Goal: Task Accomplishment & Management: Manage account settings

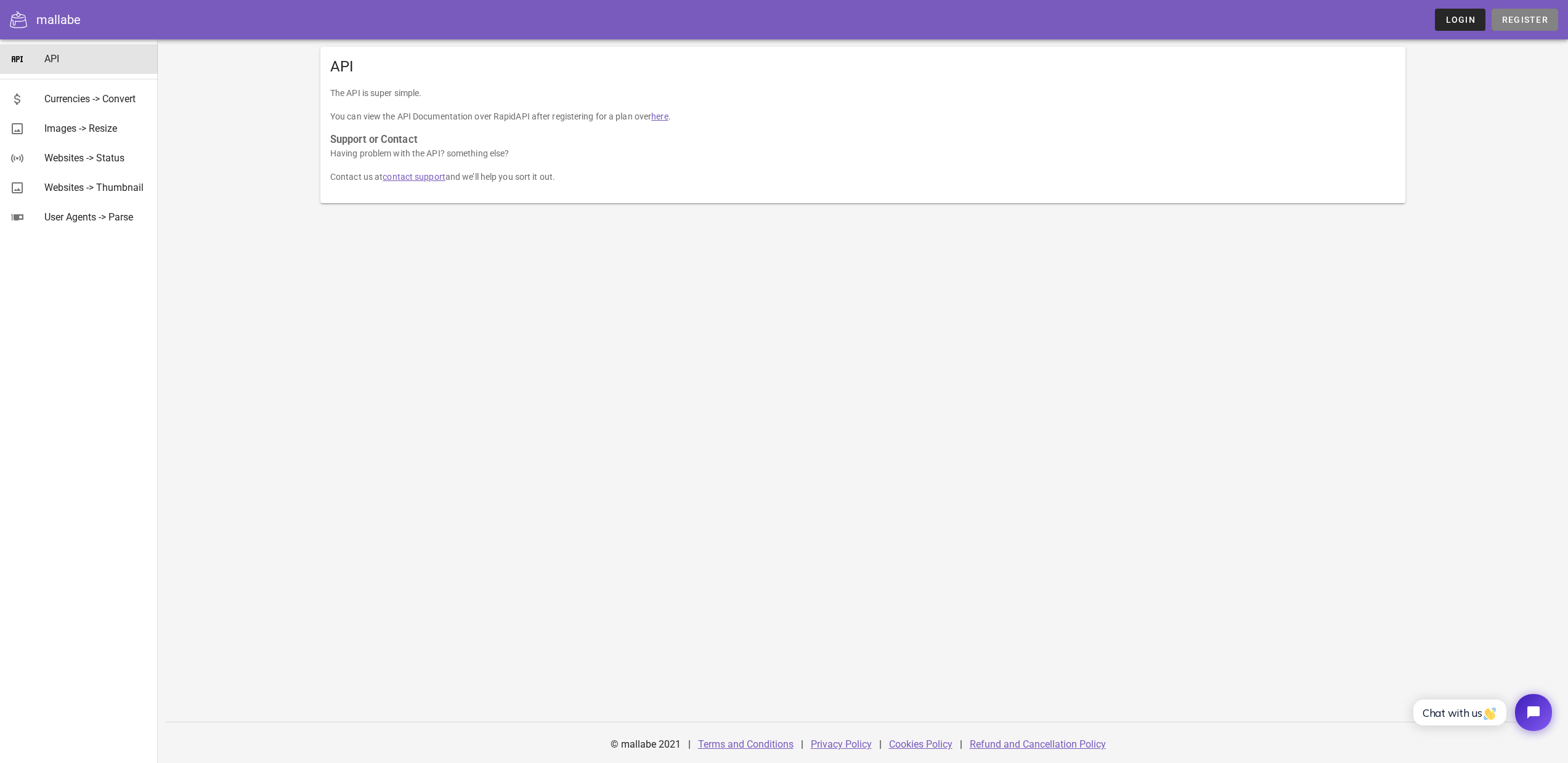
click at [1532, 20] on span "Register" at bounding box center [1525, 20] width 47 height 10
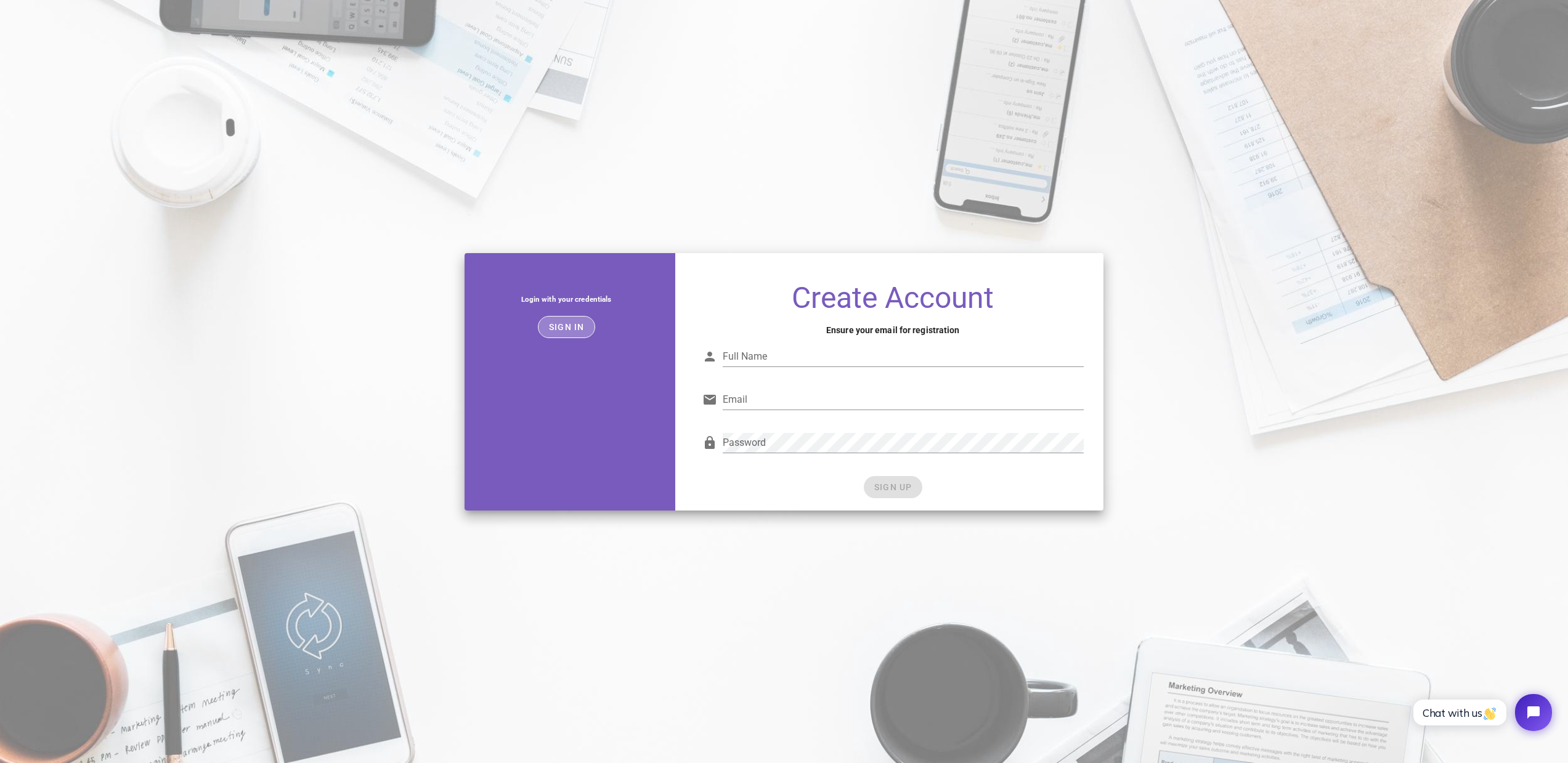
click at [563, 323] on span "Sign in" at bounding box center [566, 326] width 36 height 10
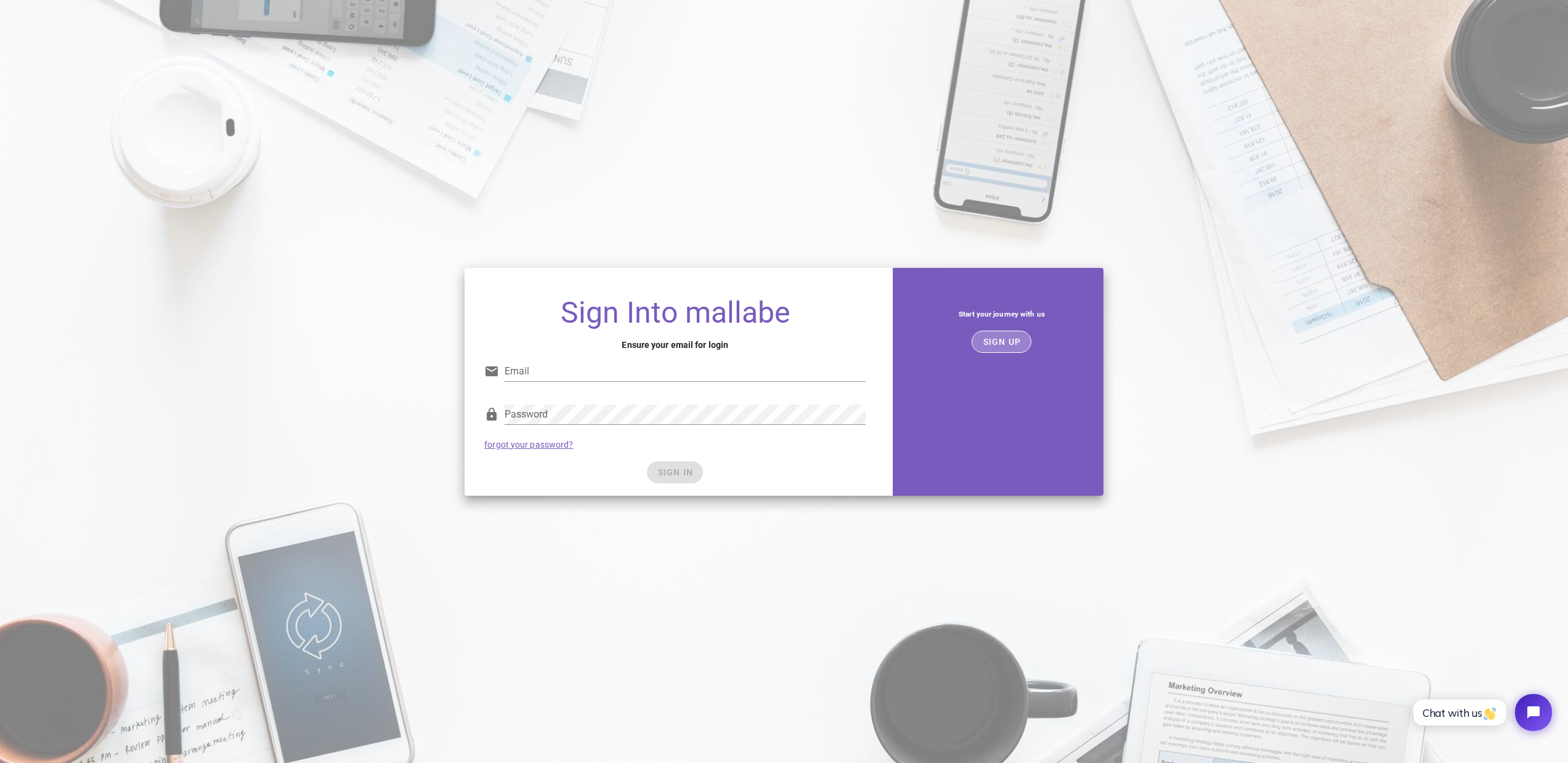
click at [1021, 343] on span "SIGN UP" at bounding box center [1001, 342] width 39 height 10
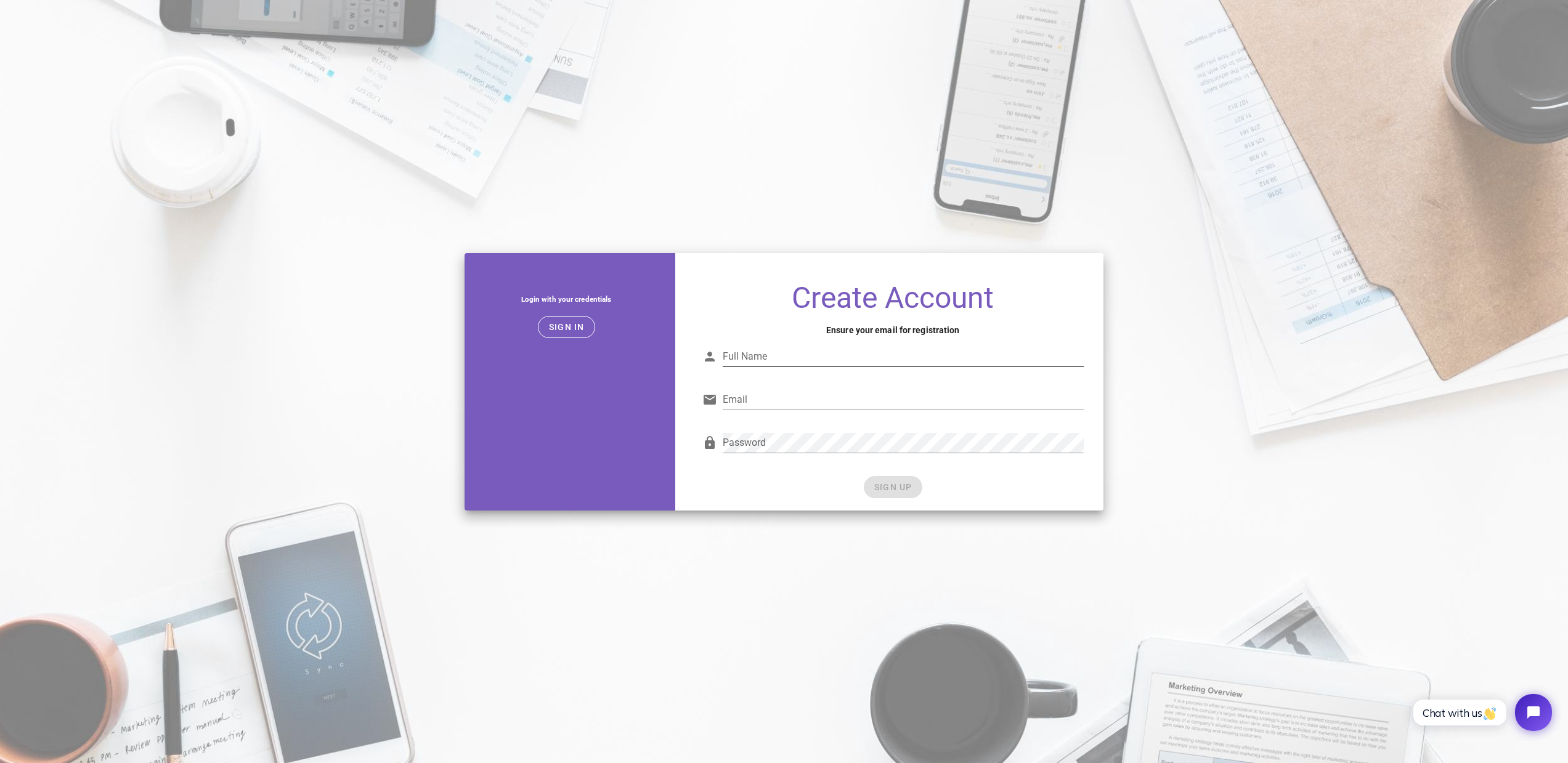
click at [814, 352] on input "Full Name" at bounding box center [903, 357] width 361 height 20
type input "حمیدرضا امینی"
click at [782, 397] on input "Email" at bounding box center [903, 400] width 361 height 20
type input "hashiyehgraphic@gmail.com"
drag, startPoint x: 792, startPoint y: 349, endPoint x: 571, endPoint y: 362, distance: 221.4
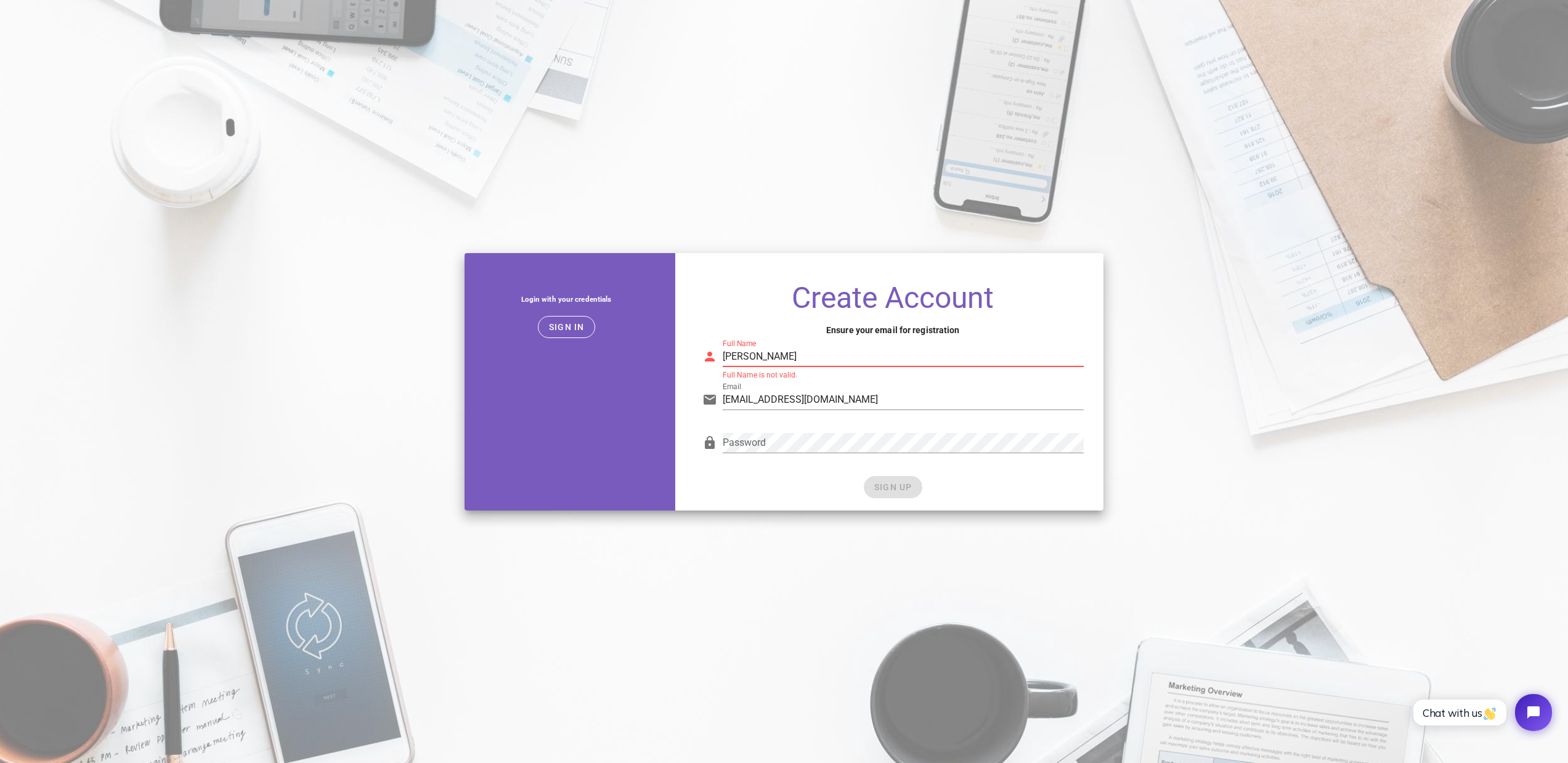
click at [571, 362] on div "Login with your credentials Sign in Create Account Ensure your email for regist…" at bounding box center [784, 382] width 653 height 272
click at [757, 347] on input "حمیدرضا امینی" at bounding box center [903, 357] width 361 height 20
type input "آ"
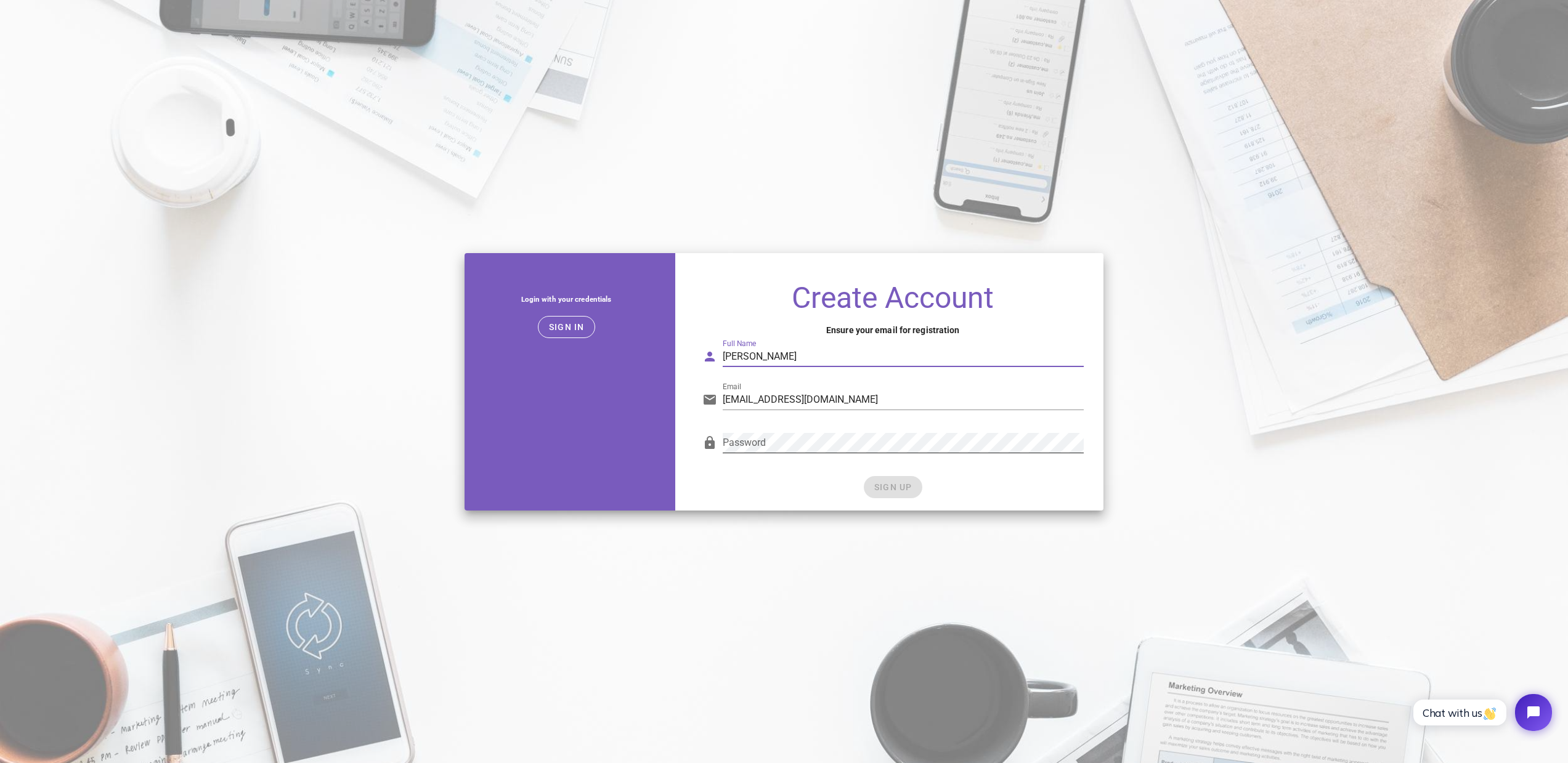
type input "Hamidreza Amini"
click at [896, 485] on span "SIGN UP" at bounding box center [893, 487] width 39 height 10
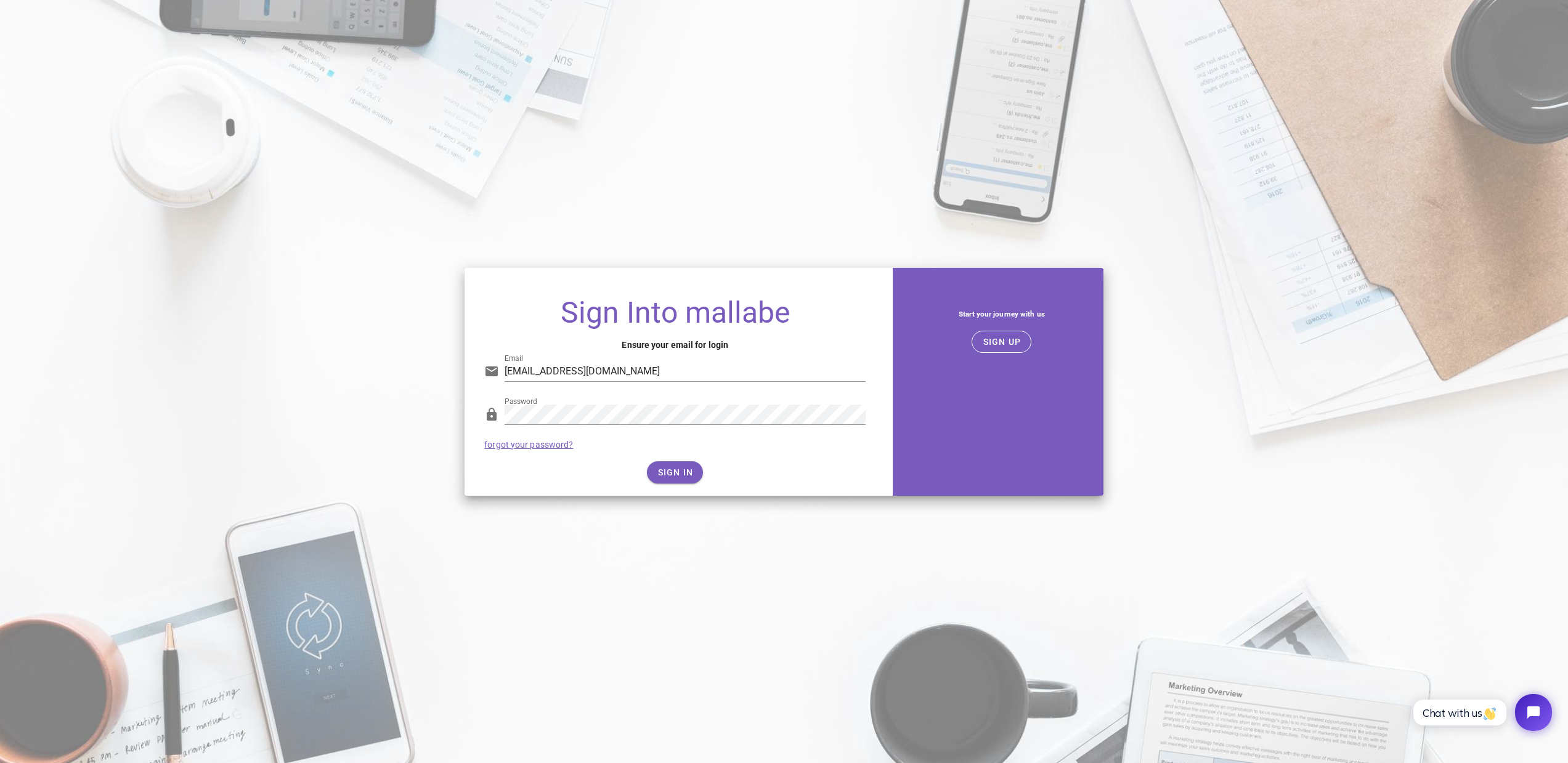
click at [755, 469] on div "SIGN IN" at bounding box center [675, 473] width 382 height 22
click at [670, 467] on span "SIGN IN" at bounding box center [675, 472] width 36 height 10
click at [676, 475] on span "SIGN IN" at bounding box center [675, 472] width 36 height 10
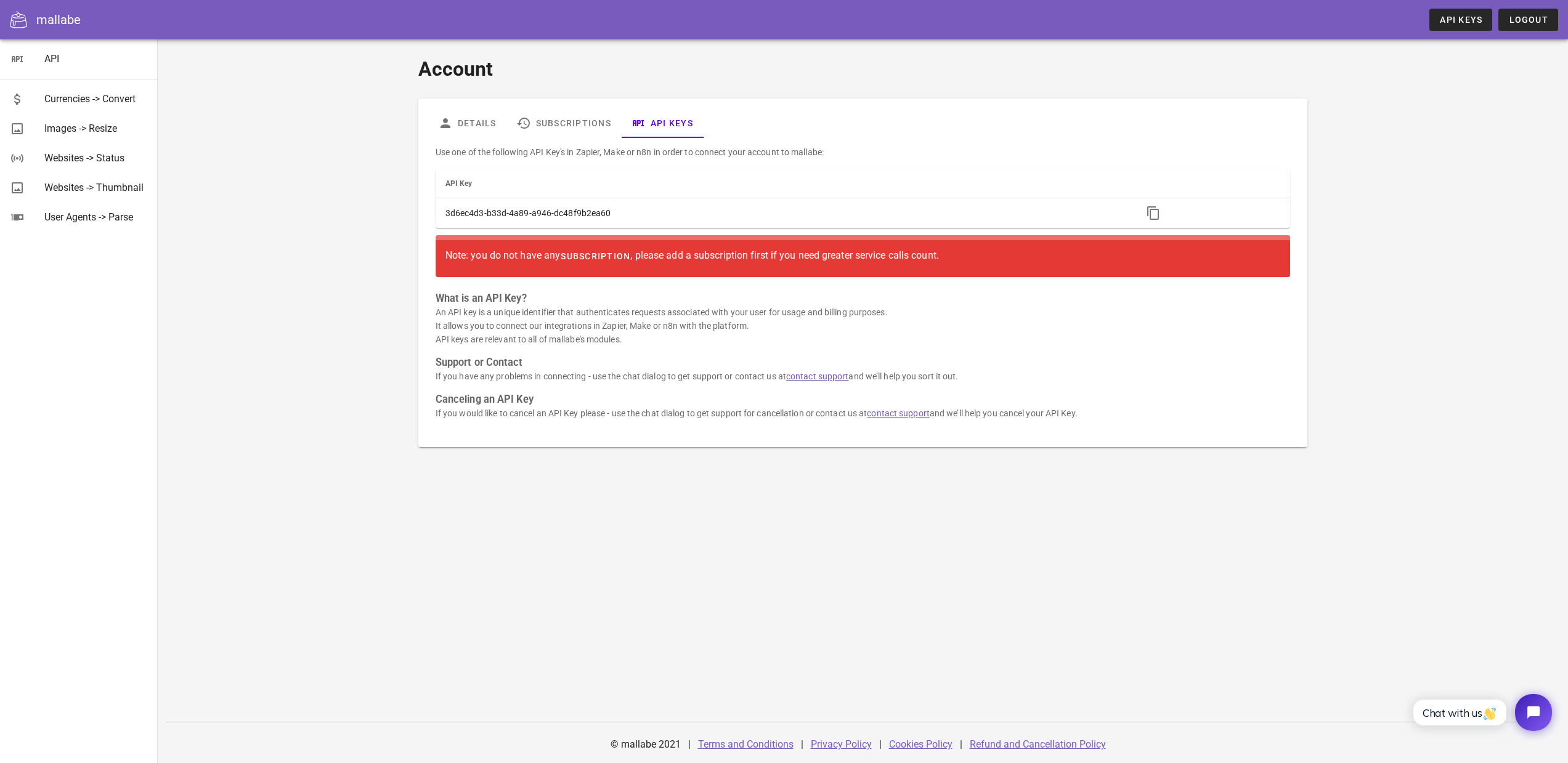
click at [624, 259] on span "subscription" at bounding box center [595, 256] width 70 height 10
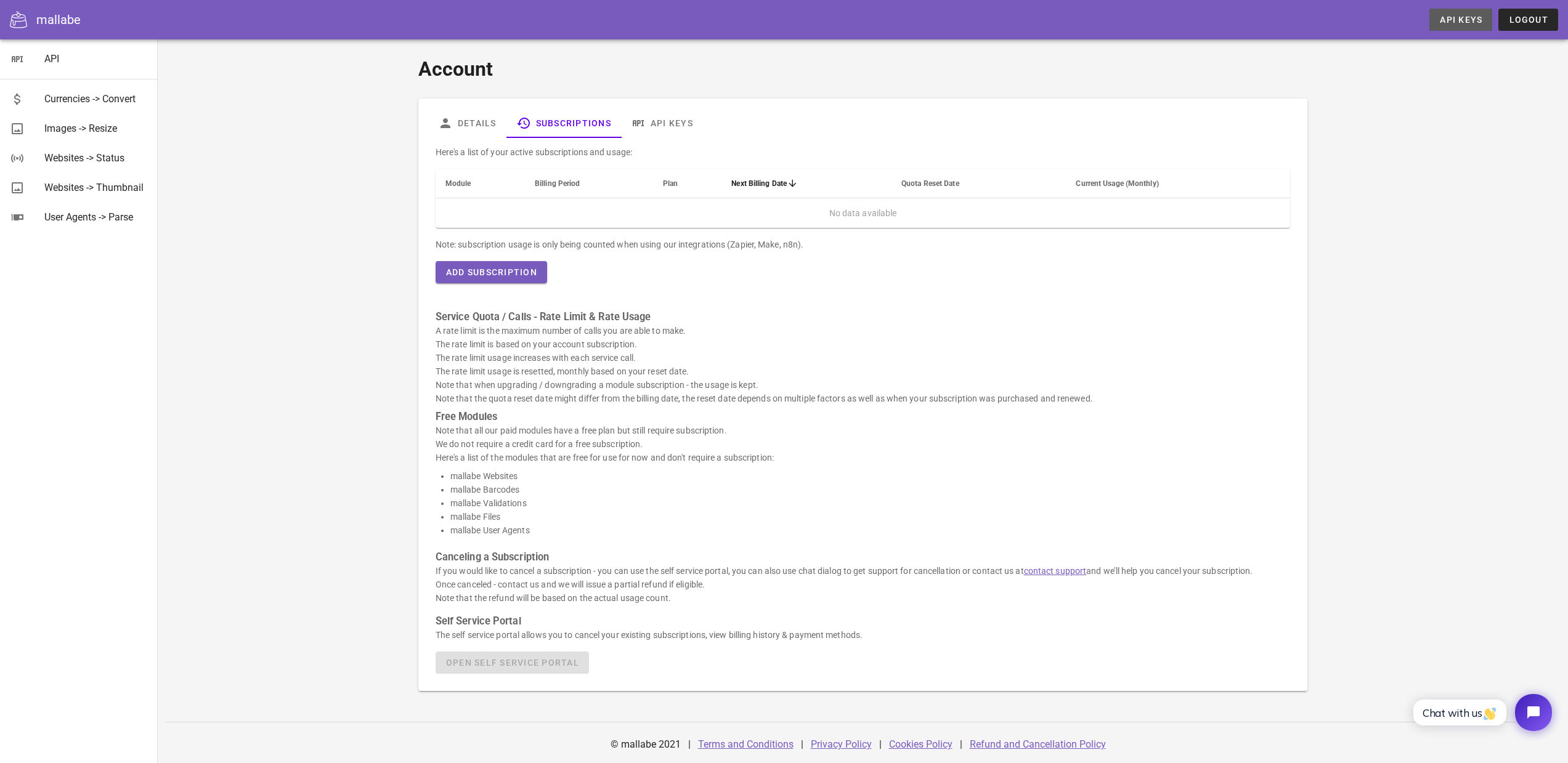
click at [1463, 20] on span "API Keys" at bounding box center [1461, 20] width 43 height 10
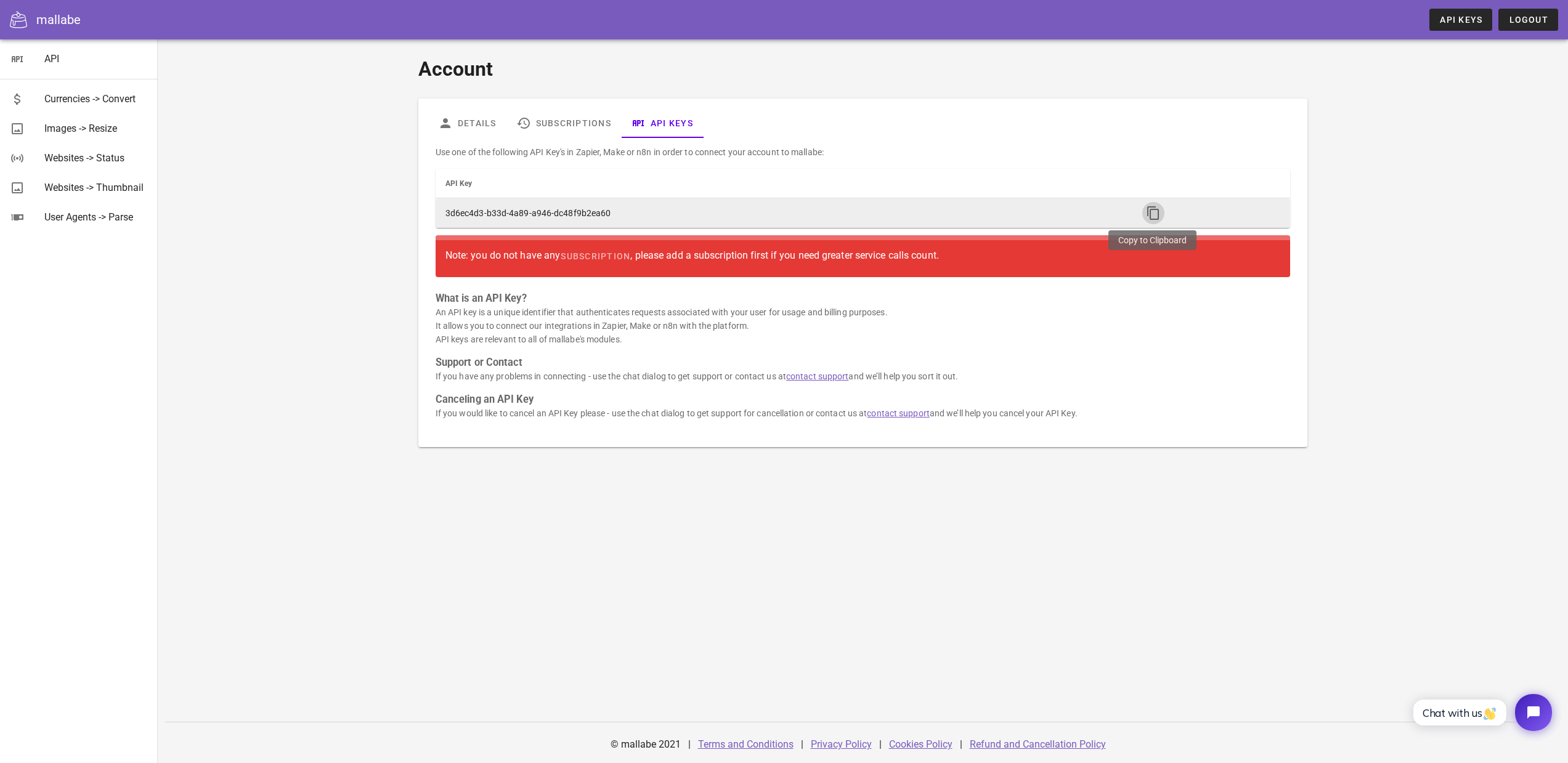
click at [1153, 209] on icon "button" at bounding box center [1154, 213] width 15 height 15
